Goal: Ask a question

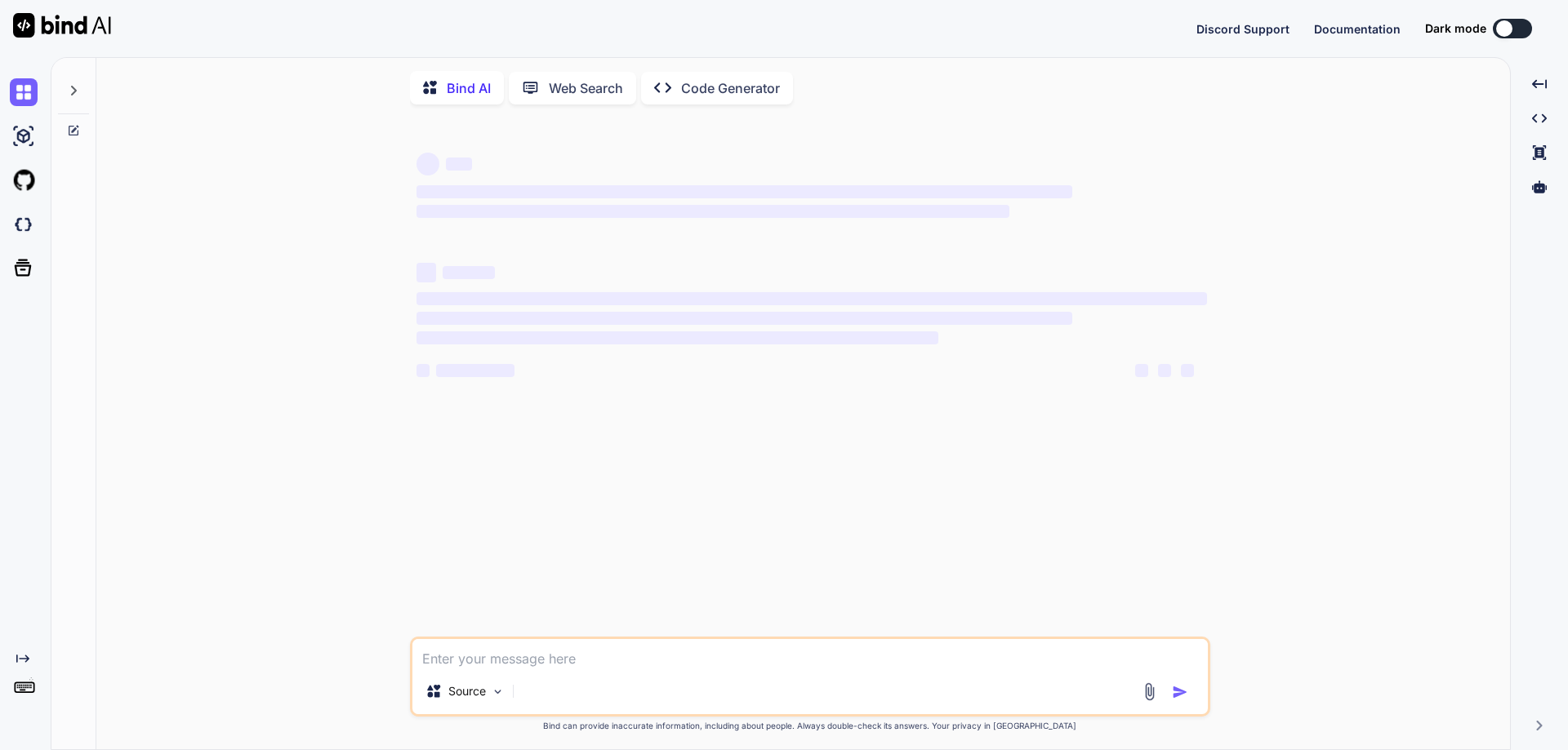
type textarea "x"
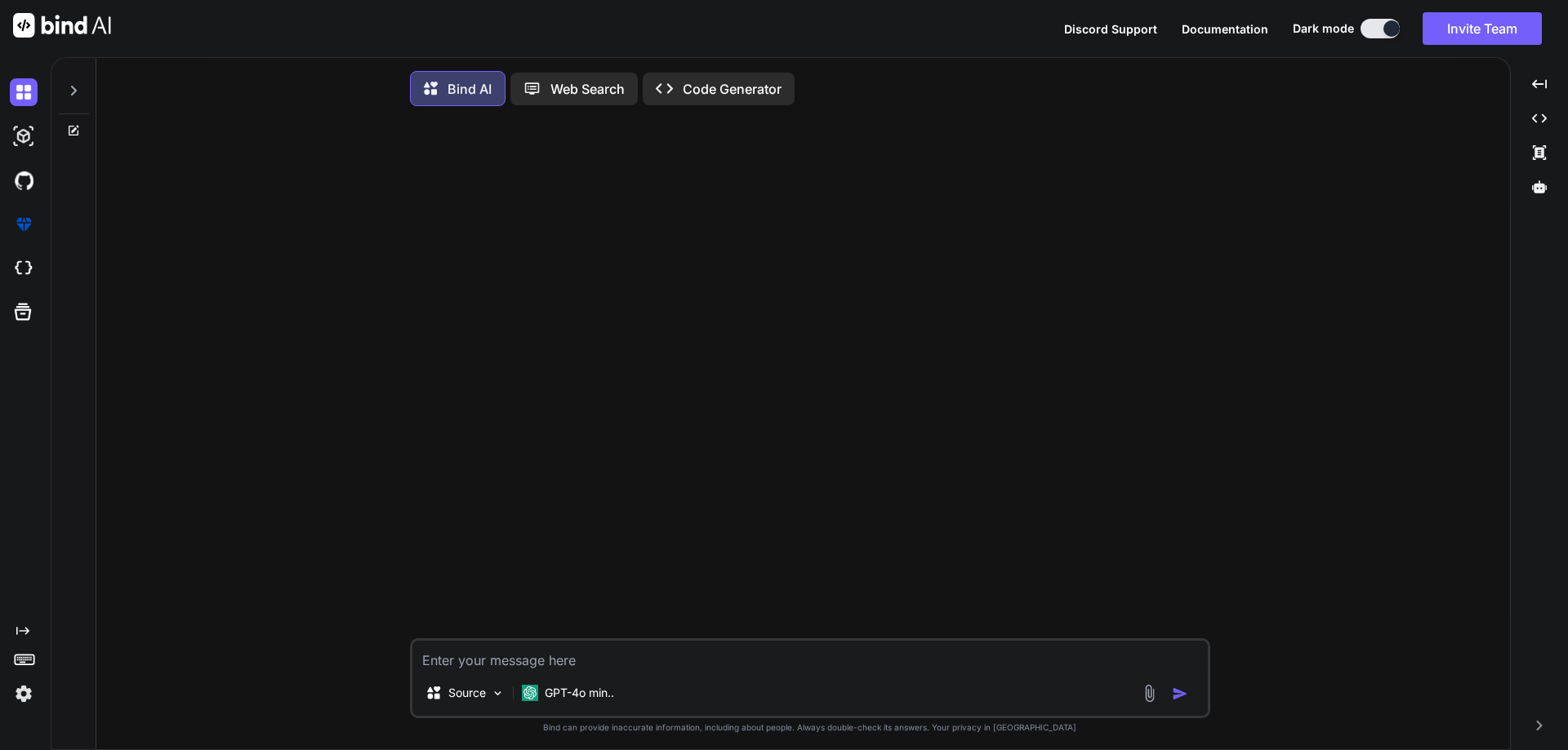
click at [650, 657] on textarea at bounding box center [810, 655] width 795 height 29
paste textarea "Hi [PERSON_NAME], Can you please provide access. I just request for the same. F…"
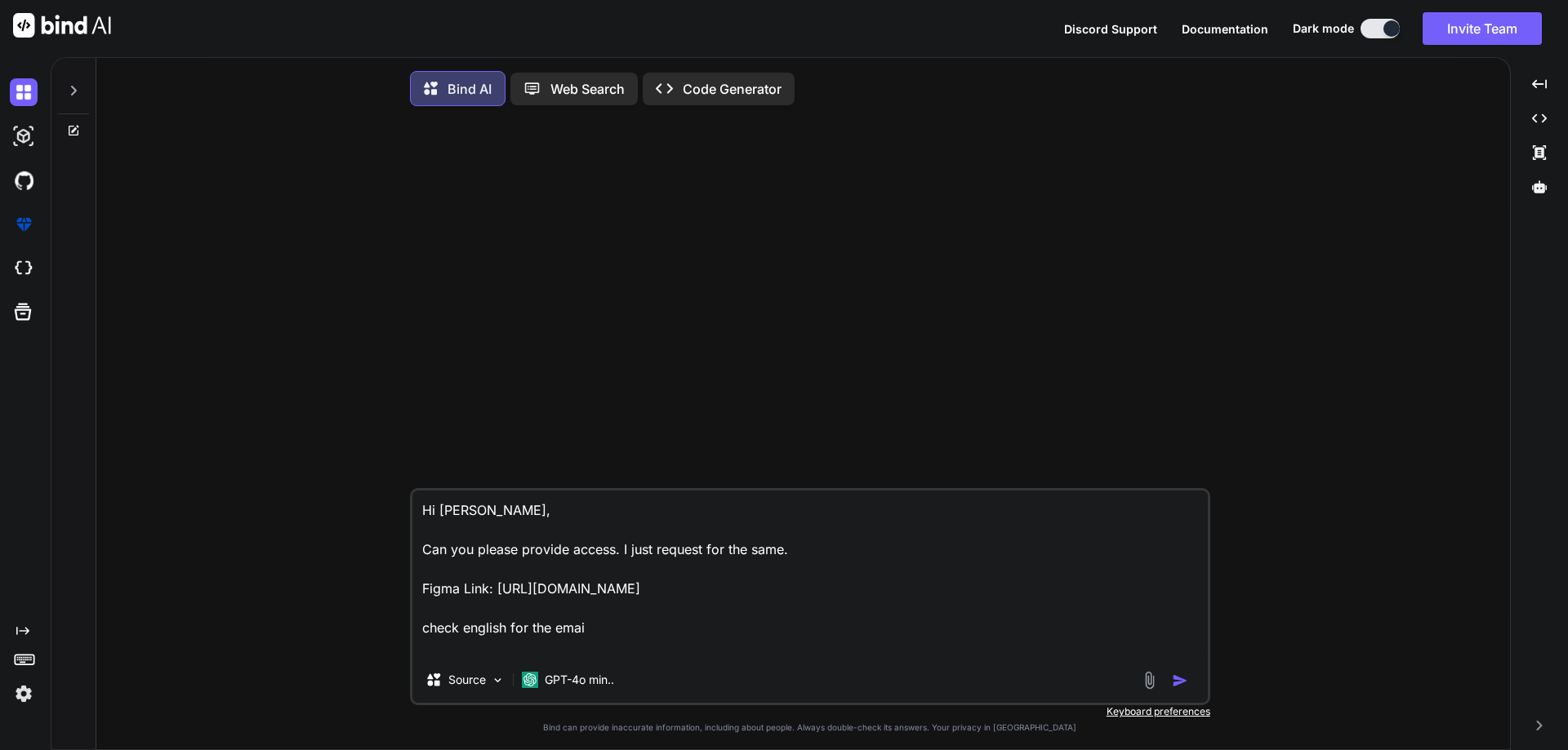
type textarea "Hi [PERSON_NAME], Can you please provide access. I just request for the same. F…"
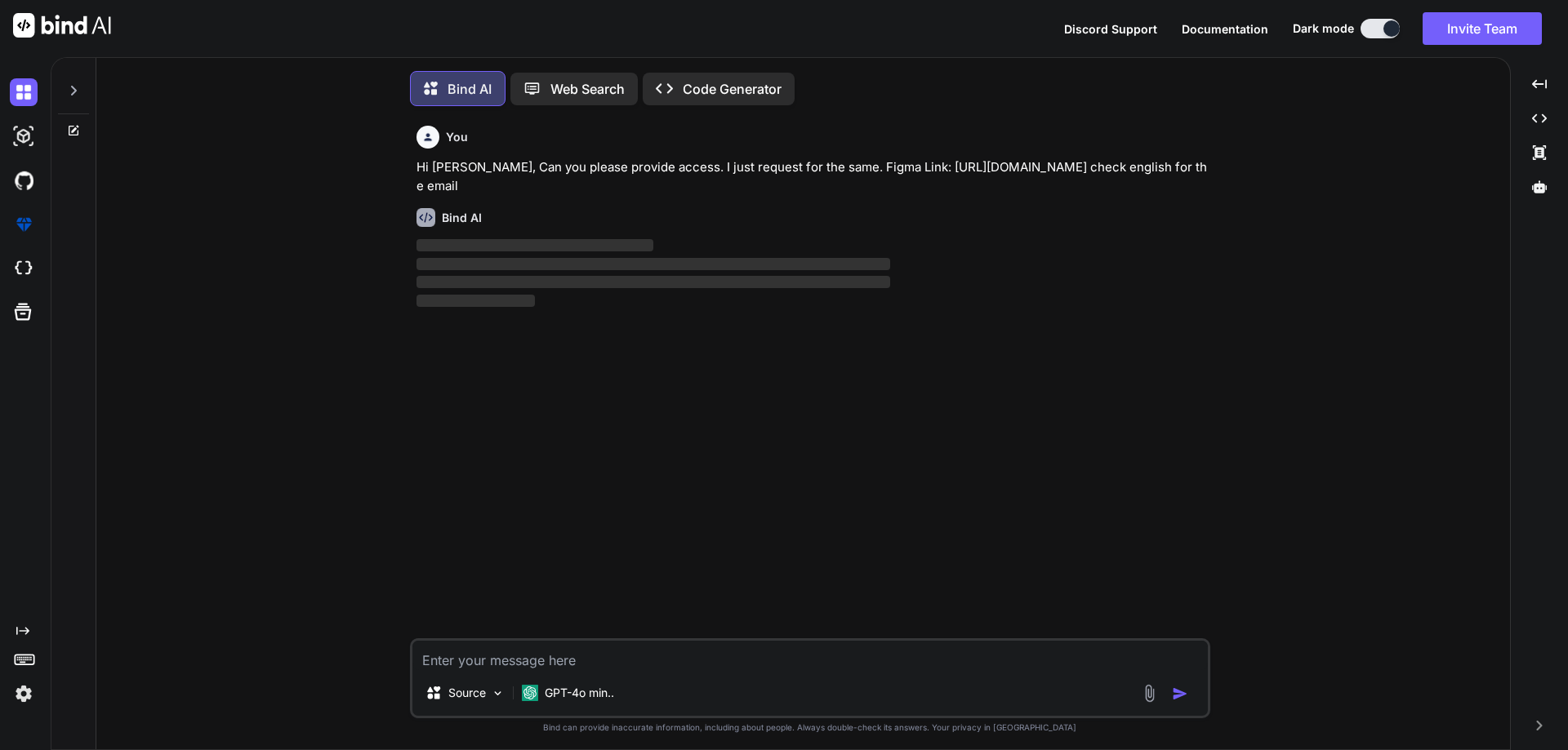
scroll to position [8, 0]
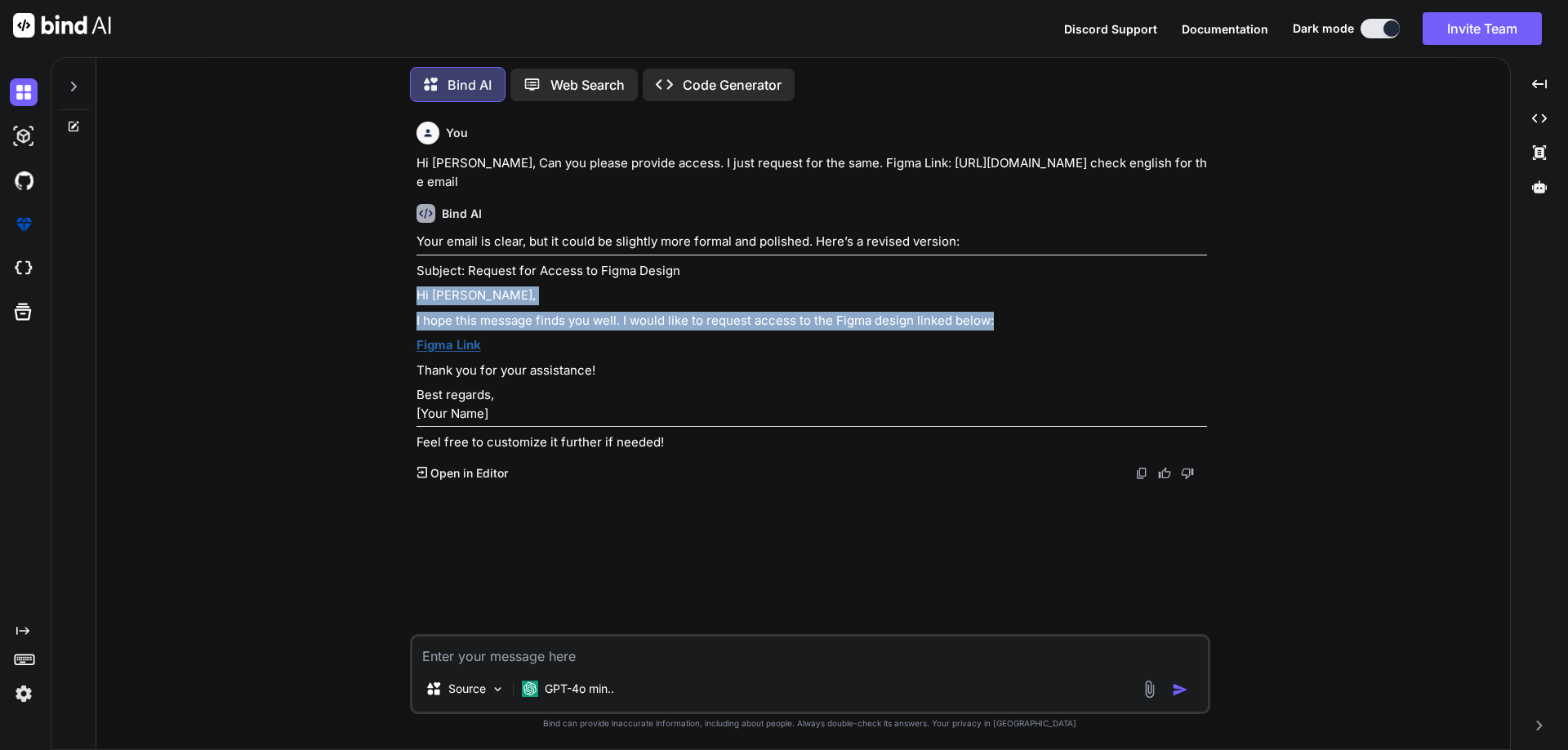
drag, startPoint x: 414, startPoint y: 294, endPoint x: 997, endPoint y: 317, distance: 583.5
click at [997, 317] on div "You Hi [PERSON_NAME], Can you please provide access. I just request for the sam…" at bounding box center [812, 375] width 797 height 519
copy div "Hi [PERSON_NAME], I hope this message finds you well. I would like to request a…"
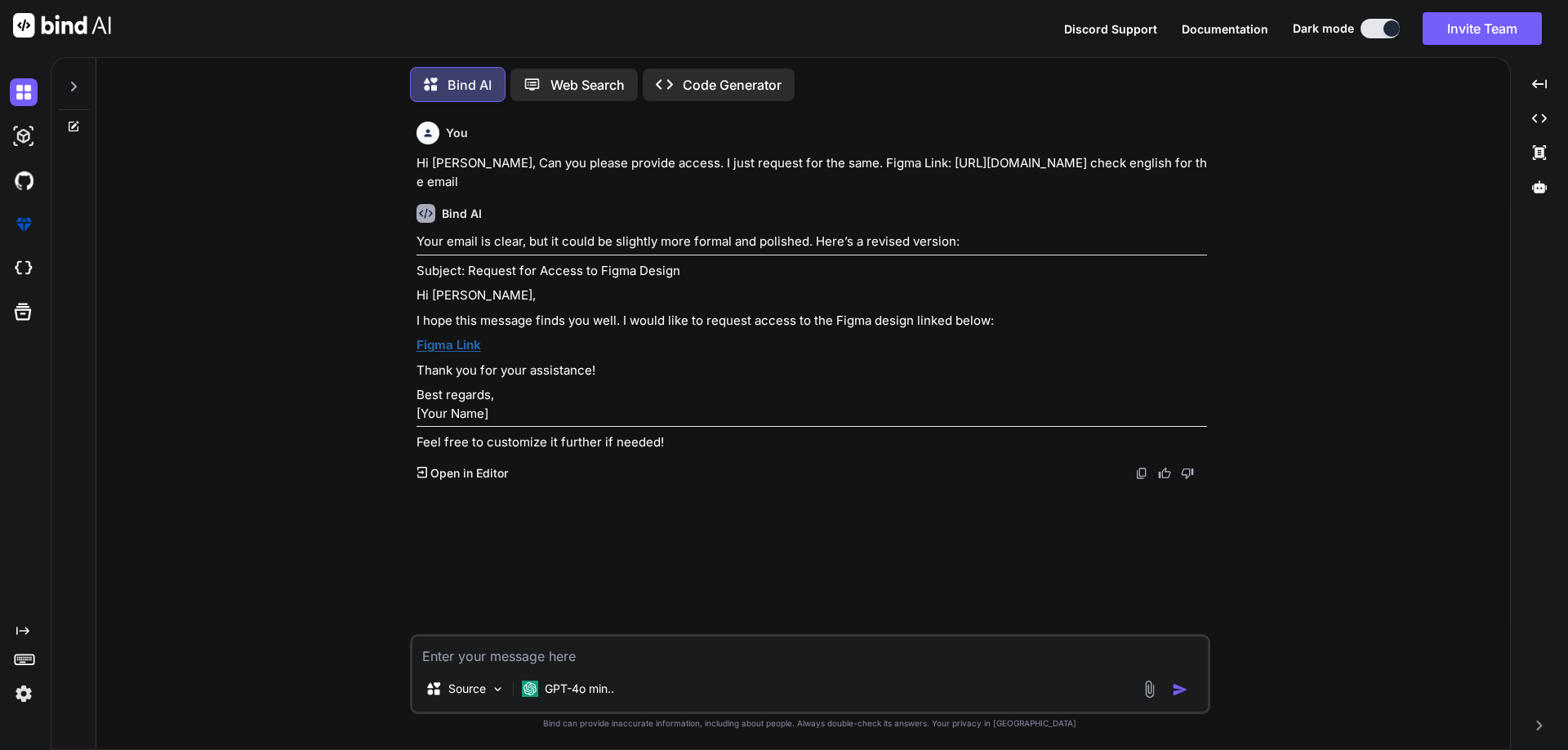
click at [574, 264] on p "Subject: Request for Access to Figma Design" at bounding box center [811, 271] width 791 height 19
drag, startPoint x: 694, startPoint y: 269, endPoint x: 468, endPoint y: 271, distance: 226.0
click at [468, 271] on p "Subject: Request for Access to Figma Design" at bounding box center [811, 271] width 791 height 19
copy p "Request for Access to Figma Design"
